Goal: Transaction & Acquisition: Purchase product/service

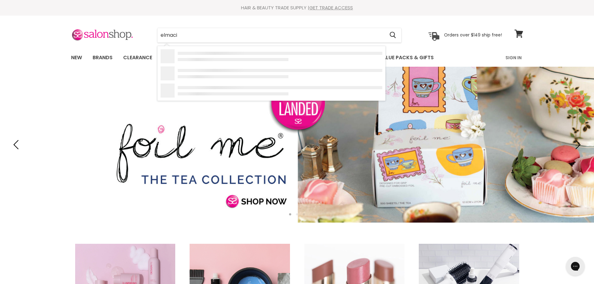
type input "elmacil"
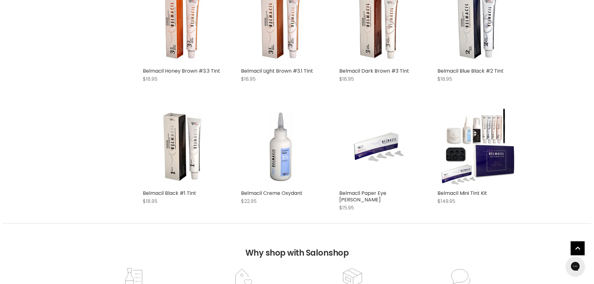
scroll to position [281, 0]
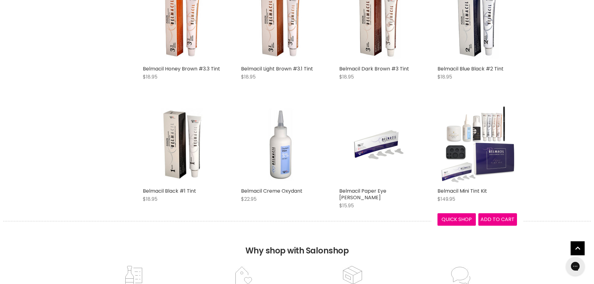
click at [453, 134] on img "Main content" at bounding box center [478, 145] width 80 height 80
